Goal: Information Seeking & Learning: Check status

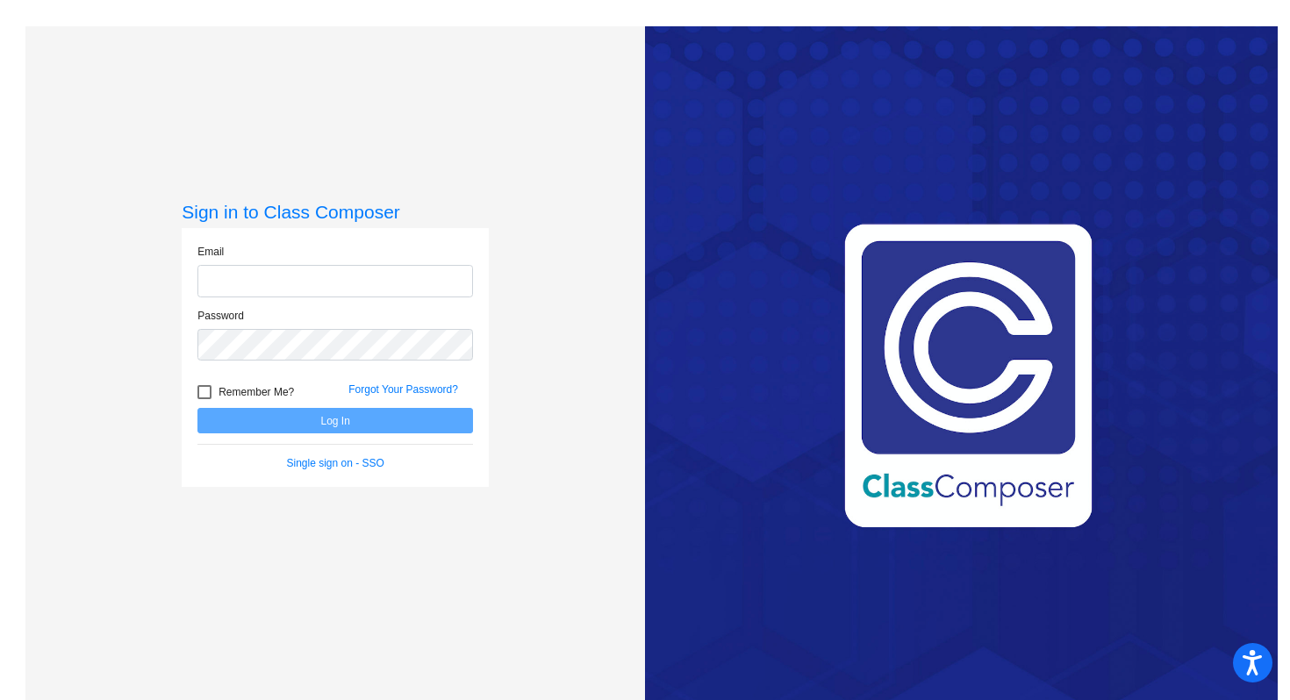
type input "[PERSON_NAME][EMAIL_ADDRESS][PERSON_NAME][DOMAIN_NAME]"
click at [478, 391] on div "Forgot Your Password?" at bounding box center [410, 395] width 151 height 26
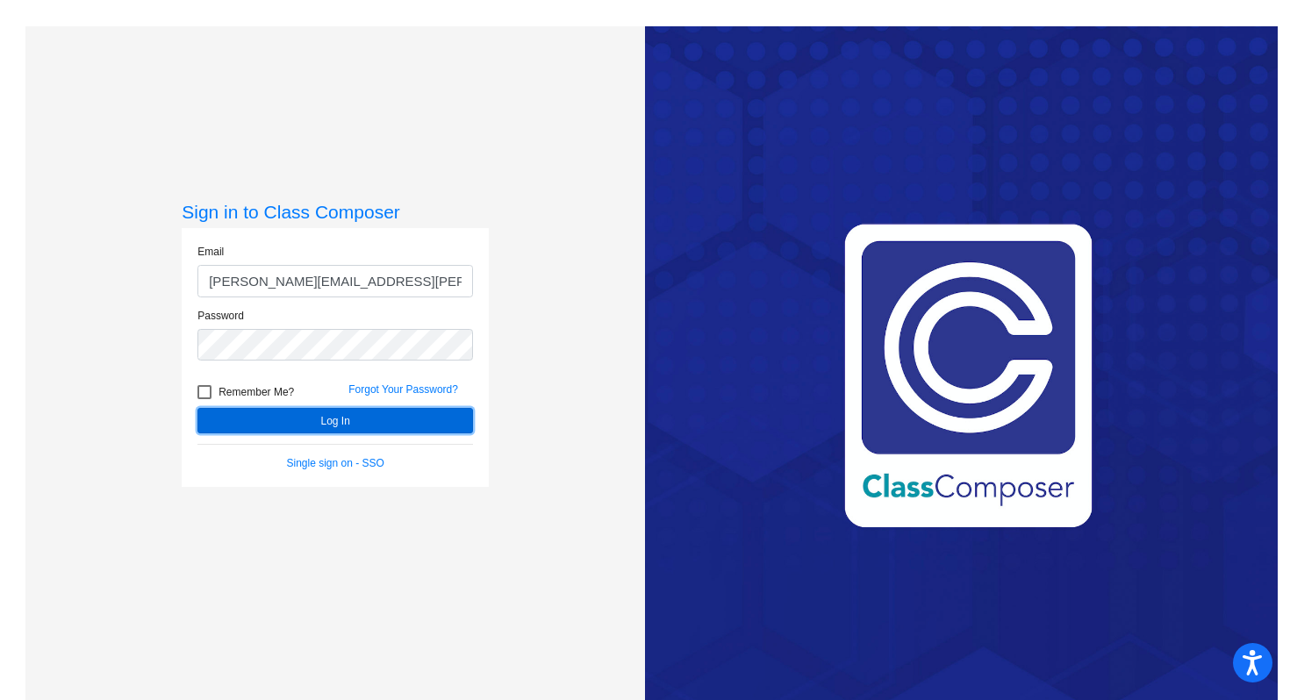
click at [450, 415] on button "Log In" at bounding box center [336, 420] width 276 height 25
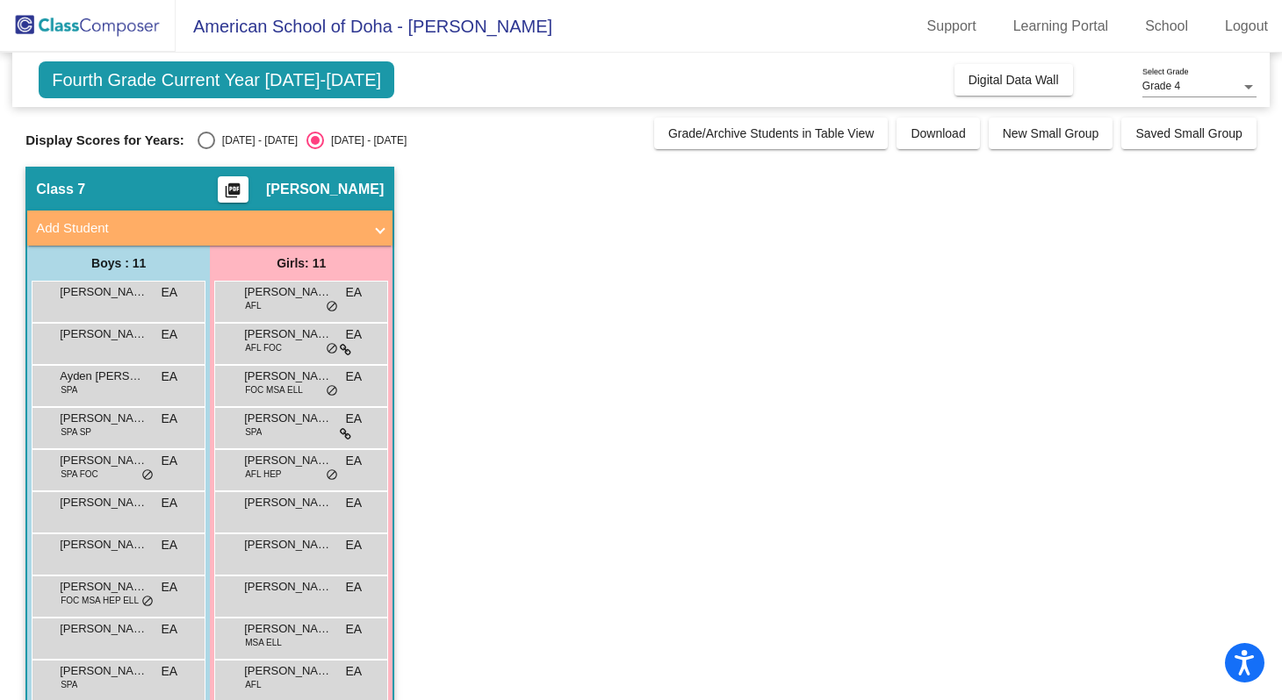
click at [234, 147] on div "[DATE] - [DATE]" at bounding box center [256, 141] width 83 height 16
click at [206, 149] on input "[DATE] - [DATE]" at bounding box center [205, 149] width 1 height 1
radio input "true"
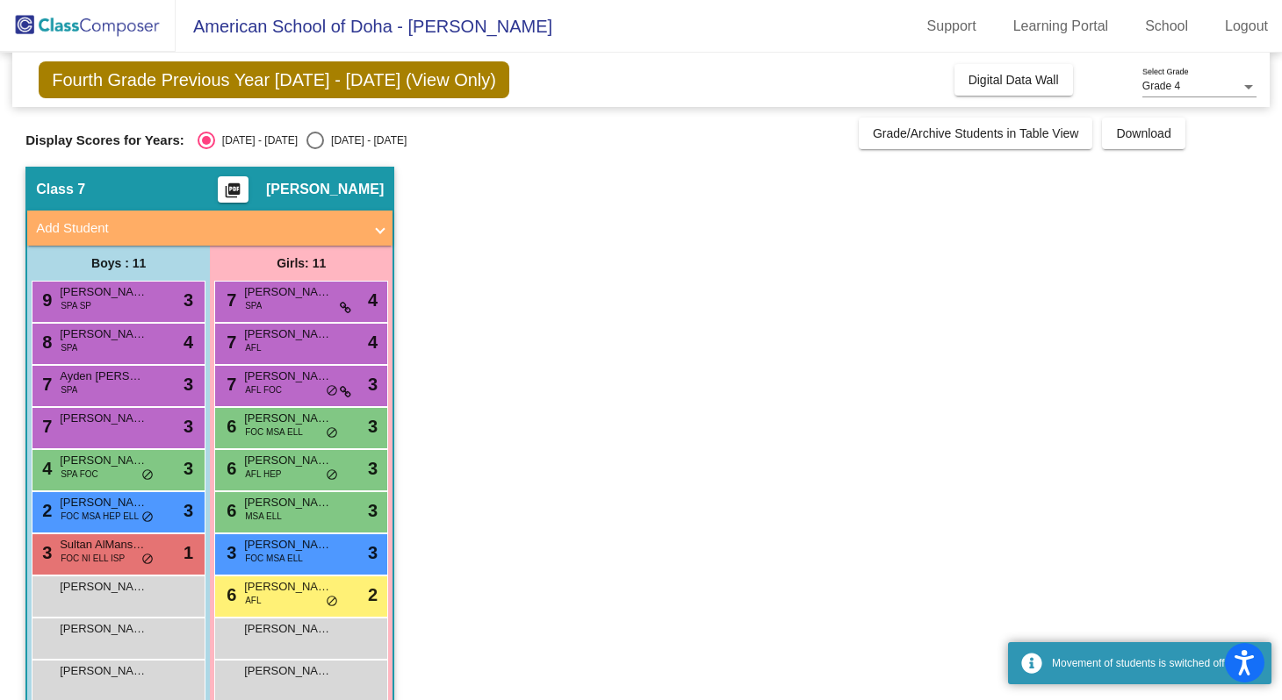
click at [324, 138] on div "[DATE] - [DATE]" at bounding box center [365, 141] width 83 height 16
click at [315, 149] on input "[DATE] - [DATE]" at bounding box center [314, 149] width 1 height 1
radio input "true"
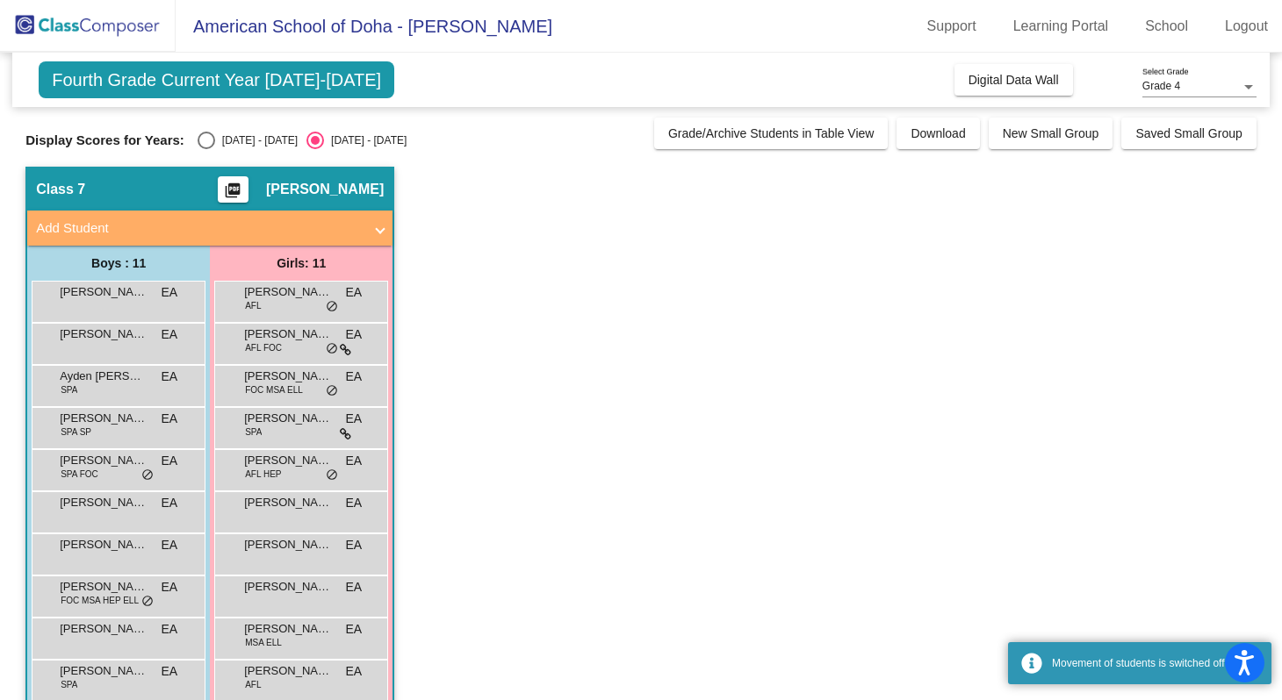
click at [228, 130] on div "Display Scores for Years: [DATE] - [DATE] [DATE] - [DATE] Grade/Archive Student…" at bounding box center [640, 134] width 1231 height 32
click at [228, 140] on div "[DATE] - [DATE]" at bounding box center [256, 141] width 83 height 16
click at [206, 149] on input "[DATE] - [DATE]" at bounding box center [205, 149] width 1 height 1
radio input "true"
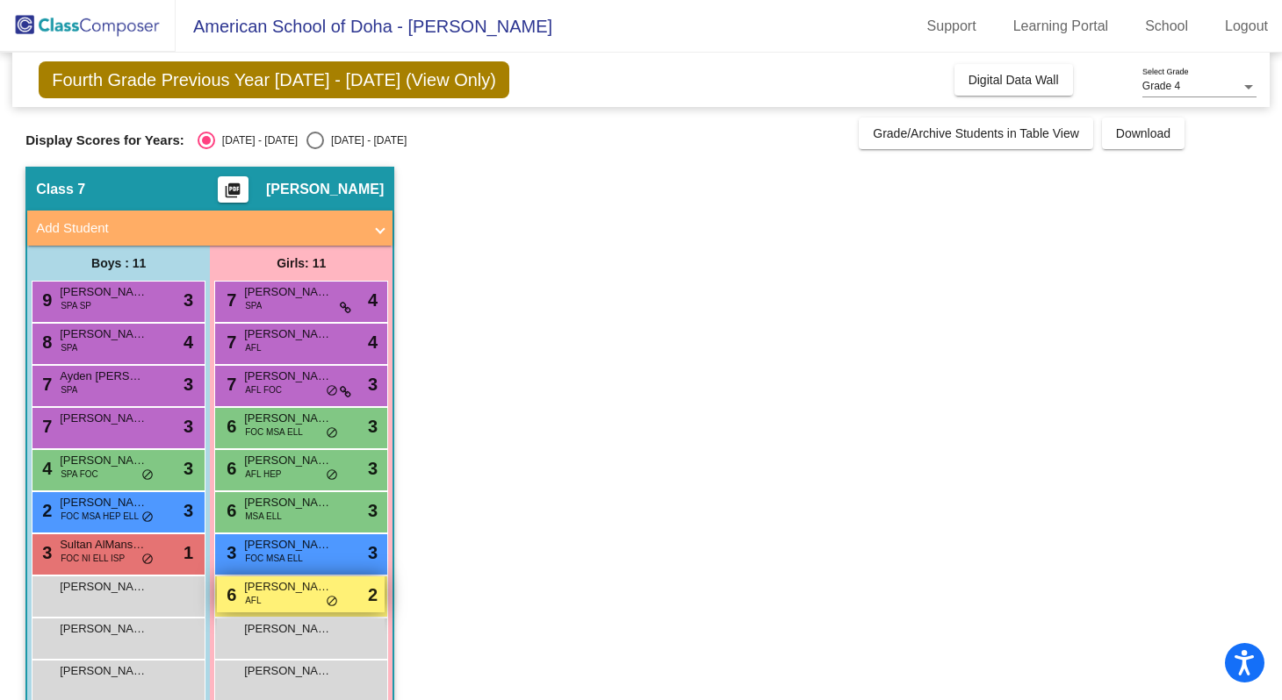
click at [291, 591] on span "[PERSON_NAME]" at bounding box center [288, 587] width 88 height 18
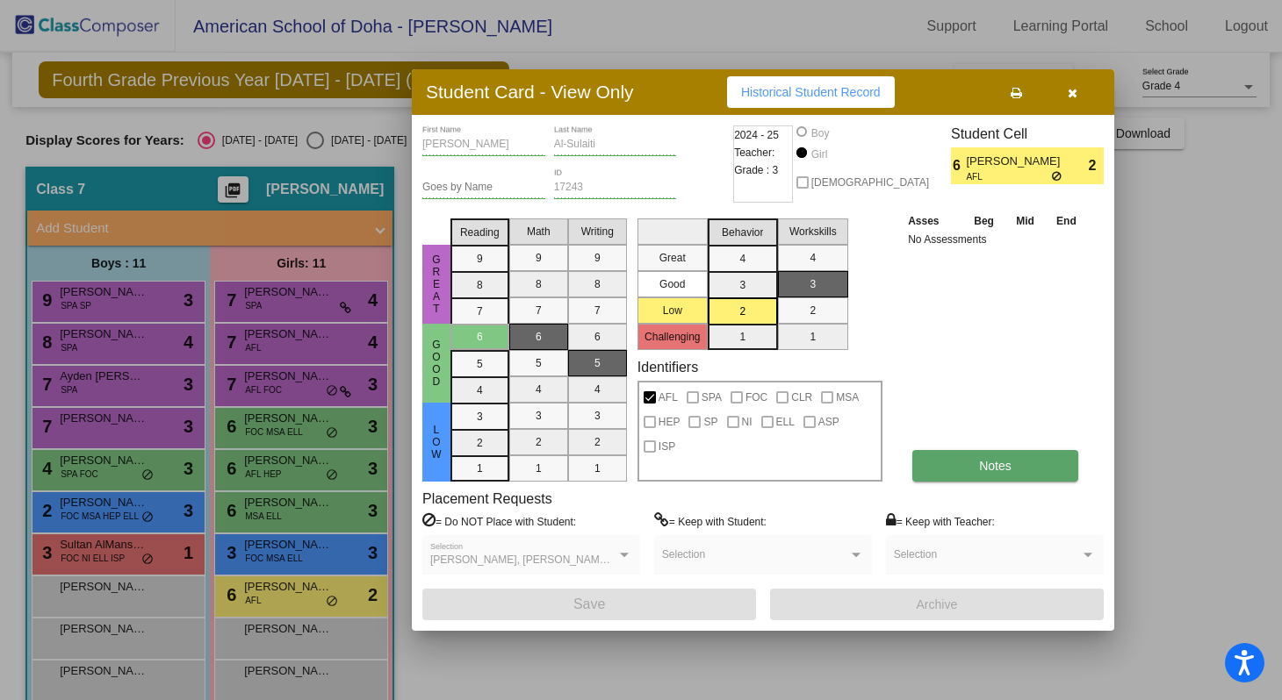
click at [948, 480] on button "Notes" at bounding box center [995, 466] width 166 height 32
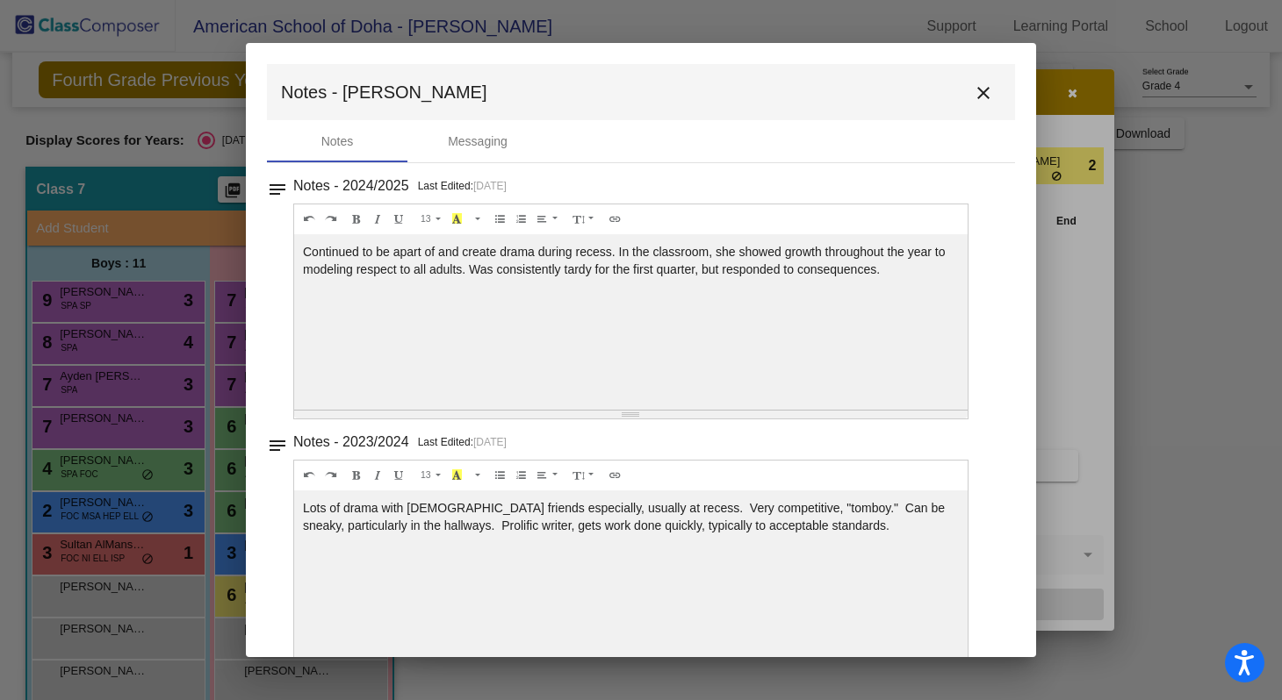
click at [969, 109] on mat-toolbar "Notes - [PERSON_NAME] close" at bounding box center [641, 92] width 748 height 56
click at [973, 97] on mat-icon "close" at bounding box center [983, 93] width 21 height 21
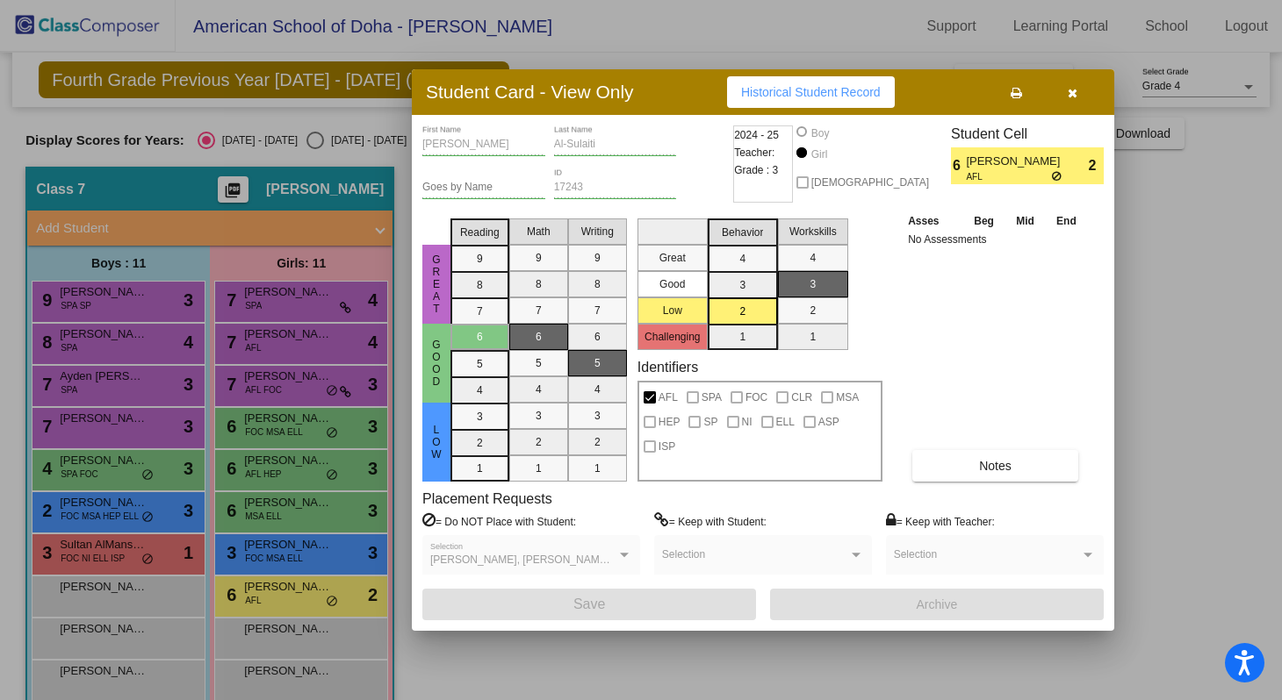
click at [844, 101] on button "Historical Student Record" at bounding box center [811, 92] width 168 height 32
